Goal: Task Accomplishment & Management: Use online tool/utility

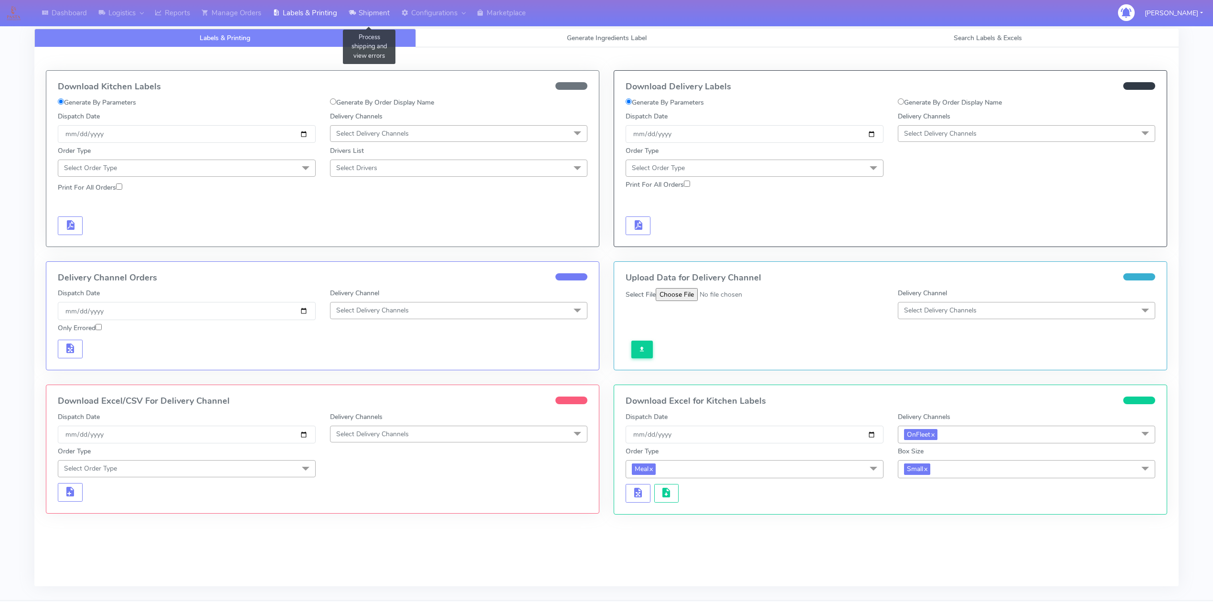
click at [365, 13] on link "Shipment" at bounding box center [369, 13] width 53 height 26
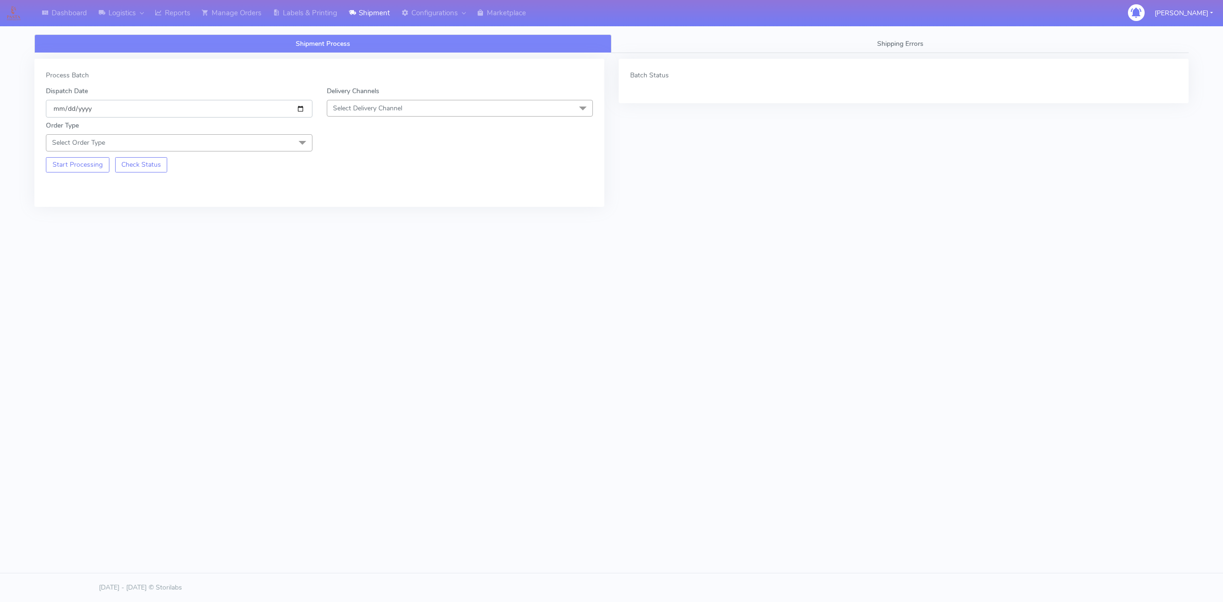
click at [302, 110] on input "[DATE]" at bounding box center [179, 109] width 266 height 18
type input "[DATE]"
click at [408, 109] on span "Select Delivery Channel" at bounding box center [460, 108] width 266 height 17
click at [371, 168] on div "OnFleet" at bounding box center [460, 168] width 256 height 10
click at [218, 144] on span "Select Order Type" at bounding box center [179, 142] width 266 height 17
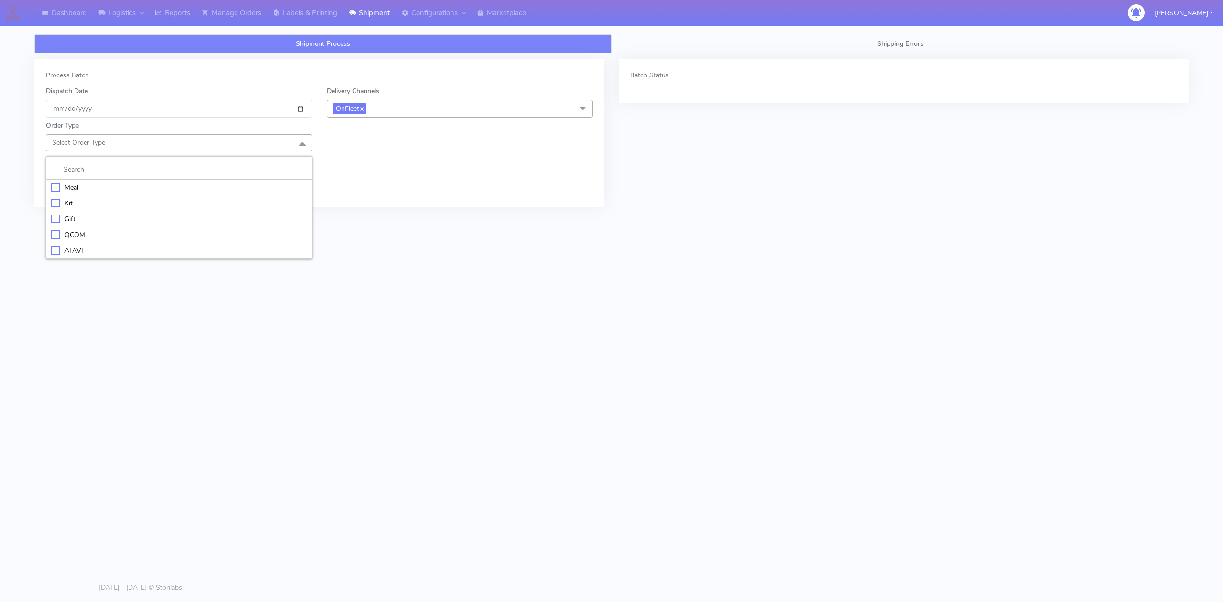
click at [61, 190] on div "Meal" at bounding box center [179, 187] width 256 height 10
click at [433, 139] on span "Select Box Size" at bounding box center [460, 142] width 266 height 17
click at [352, 195] on li "Small" at bounding box center [460, 188] width 266 height 16
click at [96, 203] on button "Start Processing" at bounding box center [78, 199] width 64 height 15
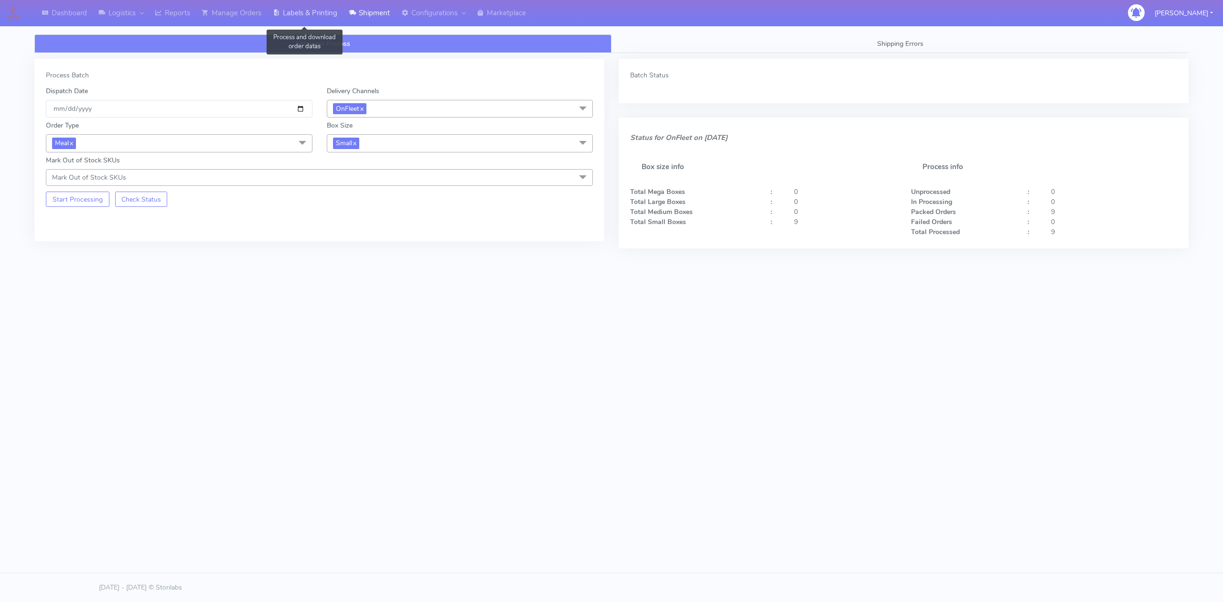
click at [320, 12] on link "Labels & Printing" at bounding box center [305, 13] width 76 height 26
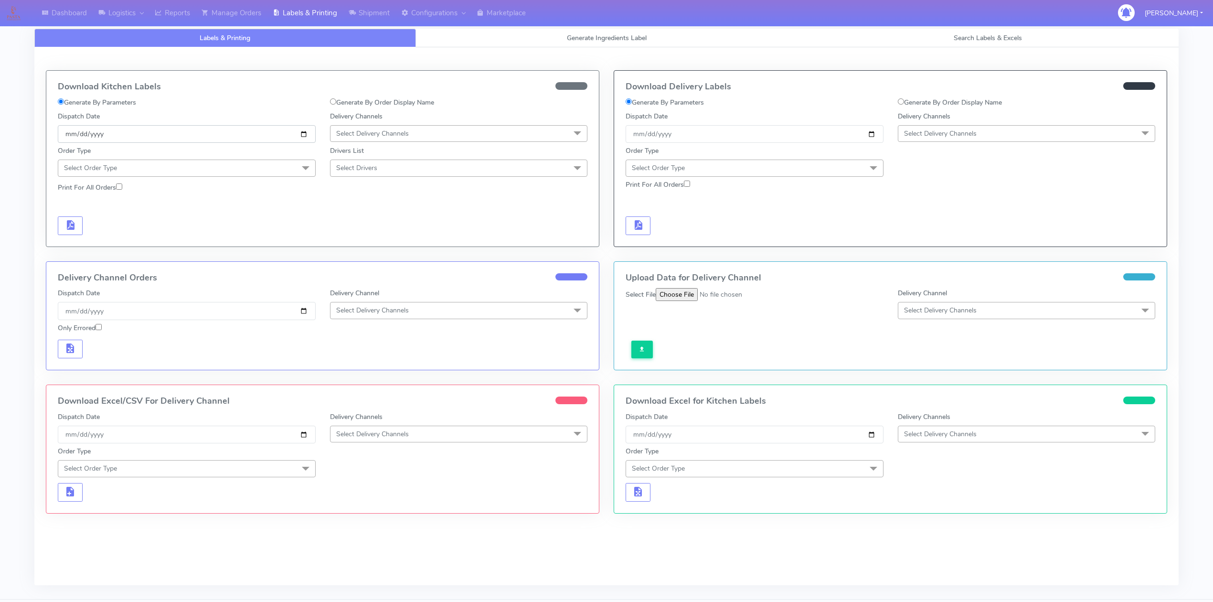
click at [305, 135] on input "[DATE]" at bounding box center [187, 134] width 258 height 18
type input "[DATE]"
click at [391, 133] on span "Select Delivery Channels" at bounding box center [372, 133] width 73 height 9
click at [367, 199] on div "OnFleet" at bounding box center [458, 194] width 247 height 10
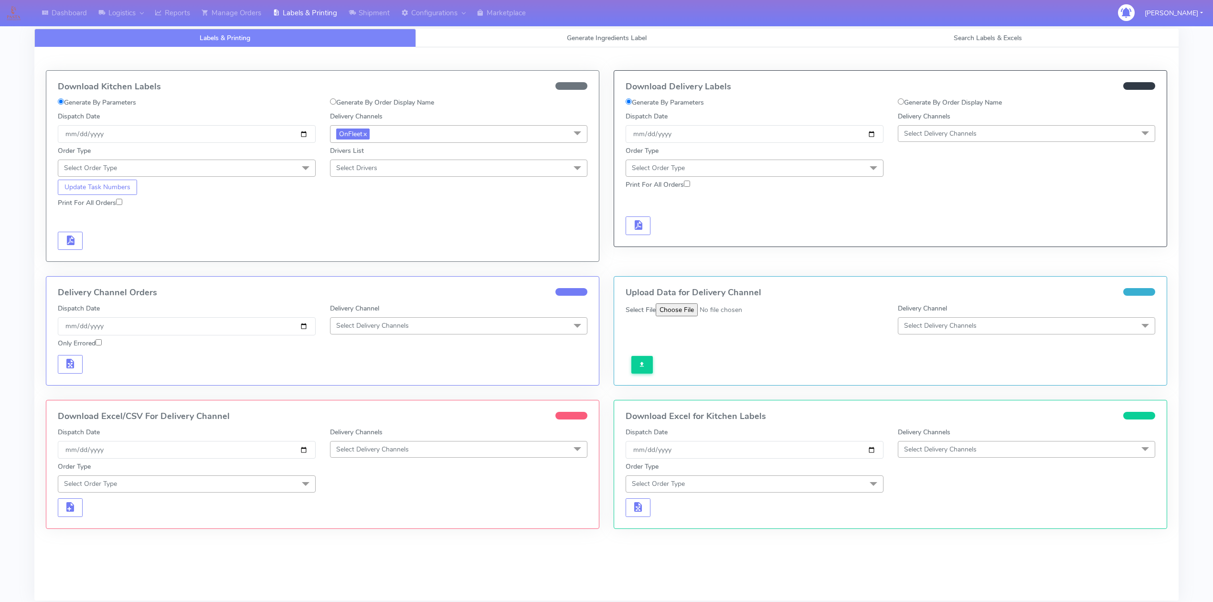
click at [235, 167] on span "Select Order Type" at bounding box center [187, 168] width 258 height 17
click at [92, 218] on div "Meal" at bounding box center [186, 213] width 247 height 10
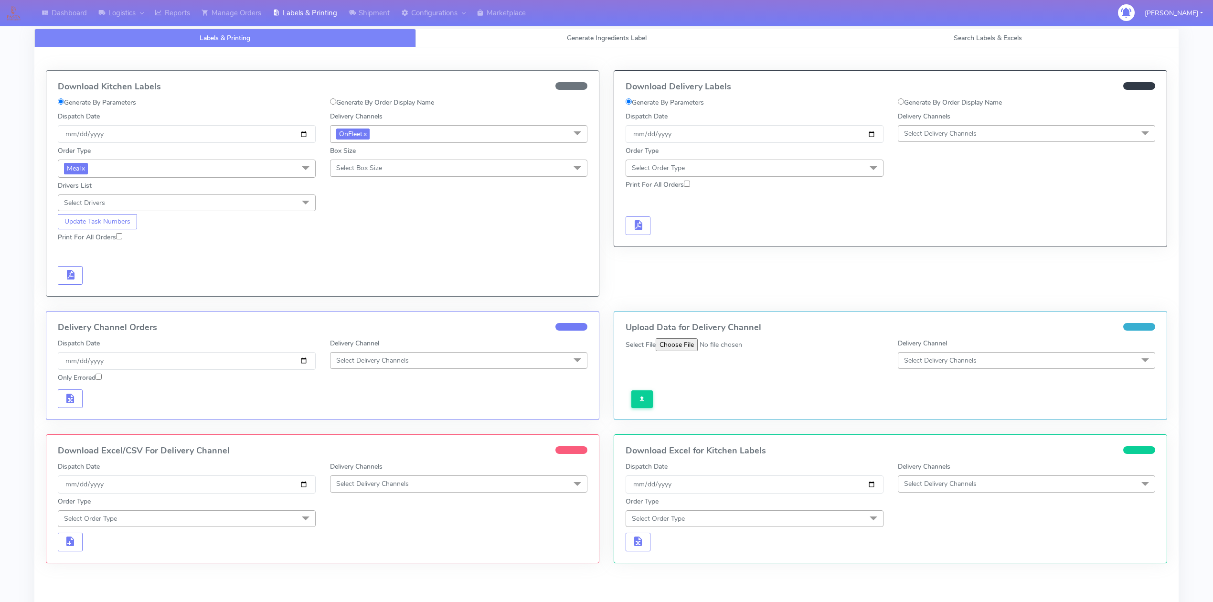
click at [428, 172] on span "Select Box Size" at bounding box center [459, 168] width 258 height 17
click at [363, 213] on div "Small" at bounding box center [458, 213] width 247 height 10
click at [77, 276] on button "button" at bounding box center [70, 275] width 25 height 19
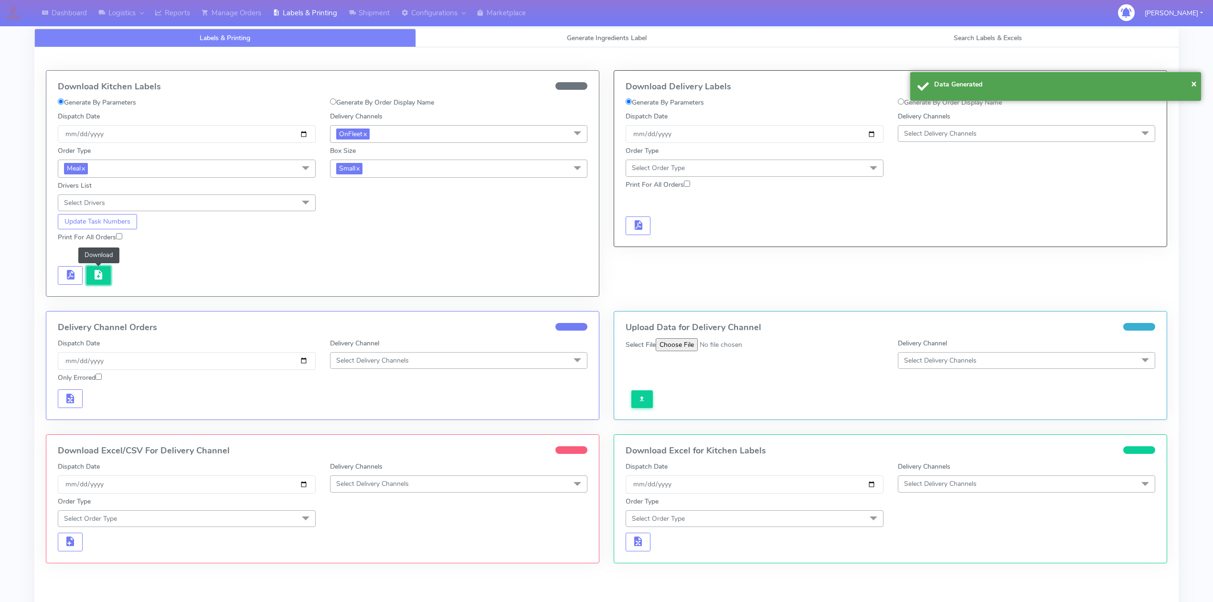
click at [102, 277] on span "button" at bounding box center [98, 276] width 11 height 9
